Goal: Task Accomplishment & Management: Use online tool/utility

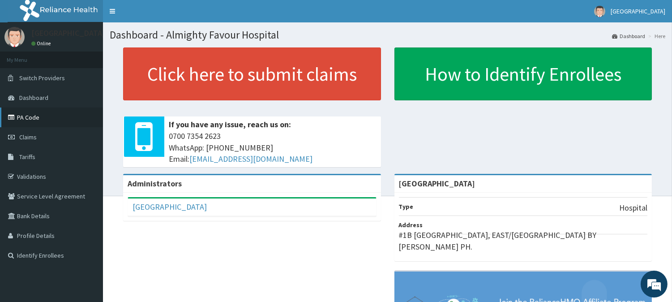
click at [45, 115] on link "PA Code" at bounding box center [51, 118] width 103 height 20
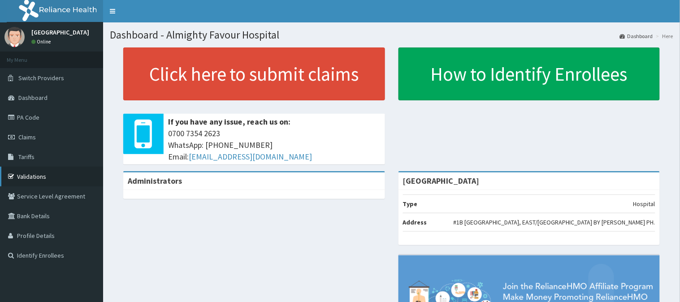
click at [29, 175] on link "Validations" at bounding box center [51, 177] width 103 height 20
click at [392, 179] on div "[GEOGRAPHIC_DATA] Type Hospital Address #1B [GEOGRAPHIC_DATA], EAST/[GEOGRAPHIC…" at bounding box center [529, 286] width 275 height 230
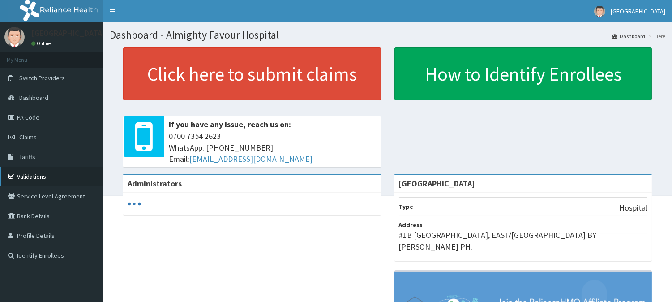
click at [37, 175] on link "Validations" at bounding box center [51, 177] width 103 height 20
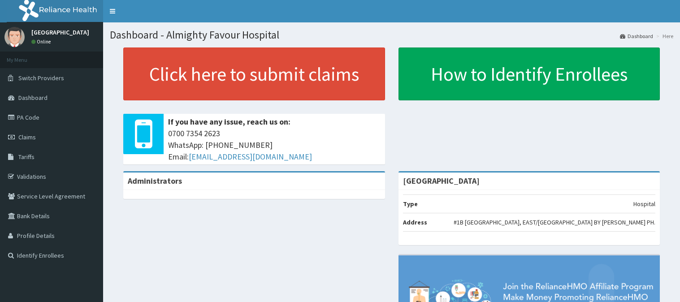
click at [30, 175] on link "Validations" at bounding box center [51, 177] width 103 height 20
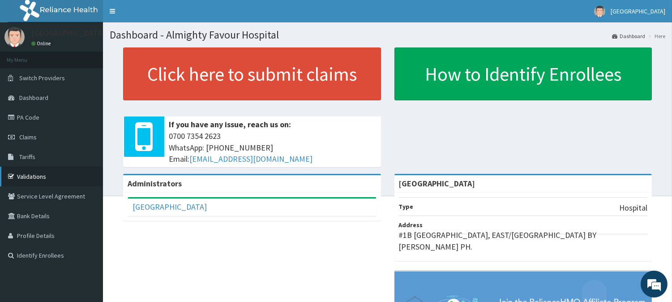
click at [34, 173] on link "Validations" at bounding box center [51, 177] width 103 height 20
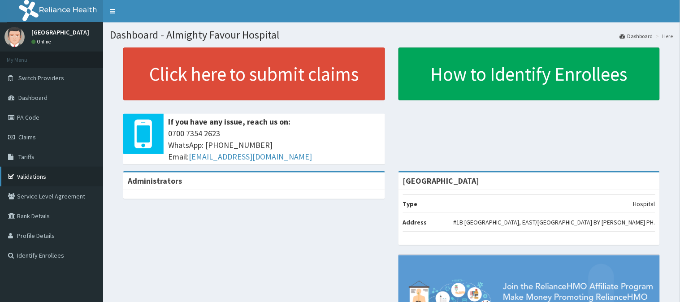
click at [33, 175] on link "Validations" at bounding box center [51, 177] width 103 height 20
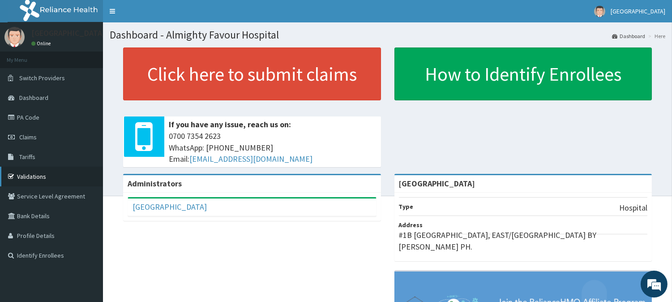
click at [33, 175] on link "Validations" at bounding box center [51, 177] width 103 height 20
